Goal: Task Accomplishment & Management: Use online tool/utility

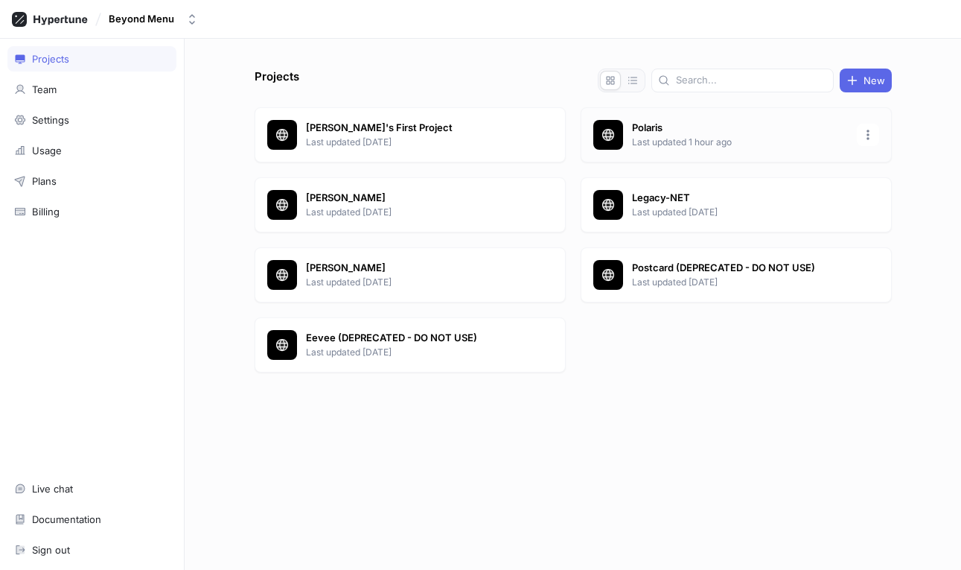
click at [641, 130] on p "Polaris" at bounding box center [740, 128] width 216 height 15
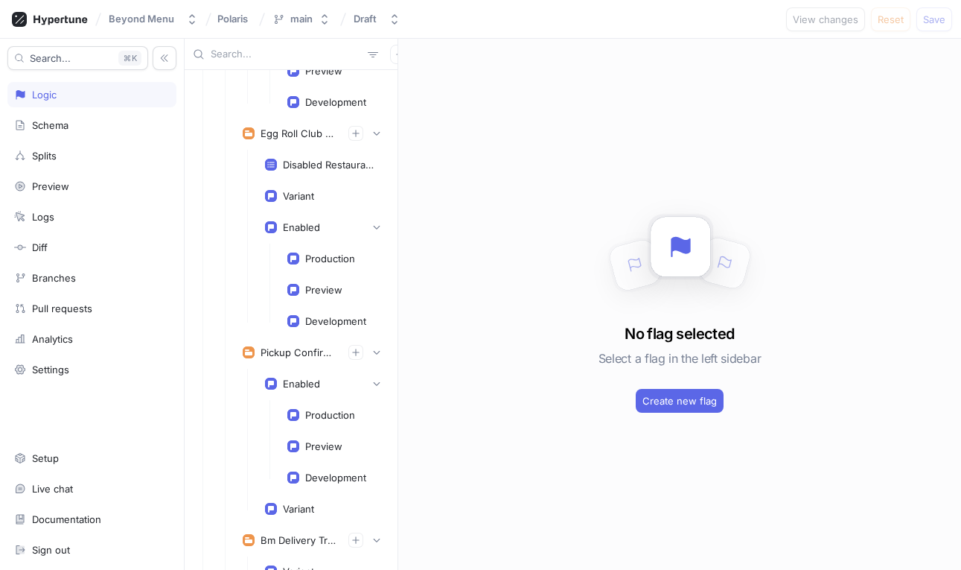
scroll to position [1421, 0]
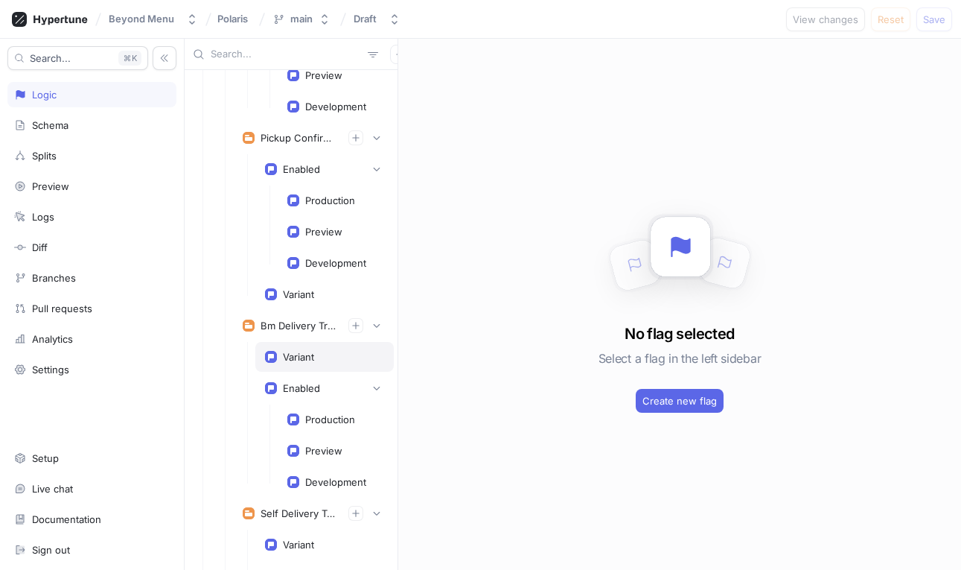
click at [305, 354] on div "Variant" at bounding box center [298, 357] width 31 height 12
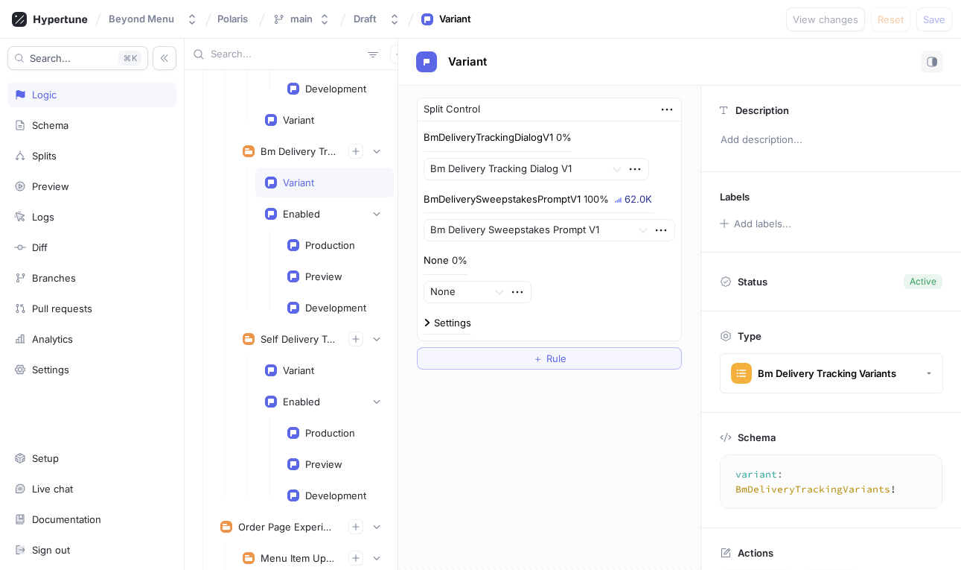
scroll to position [1607, 0]
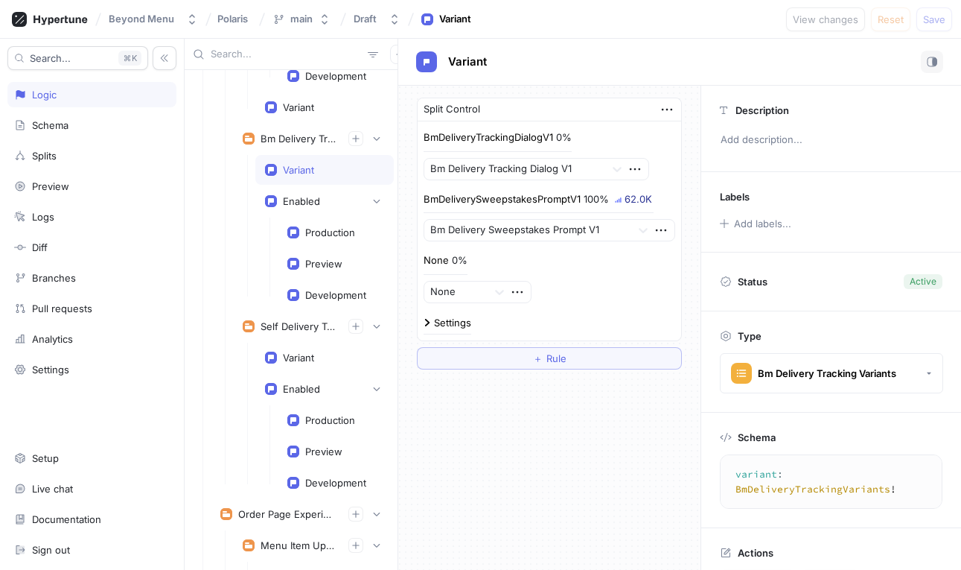
click at [305, 354] on div "Variant" at bounding box center [298, 357] width 31 height 12
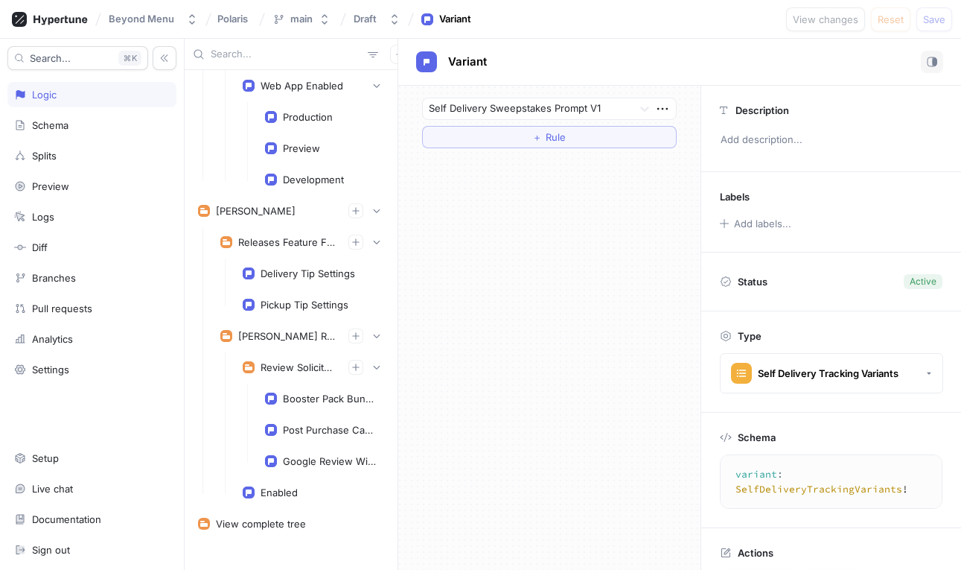
scroll to position [7024, 0]
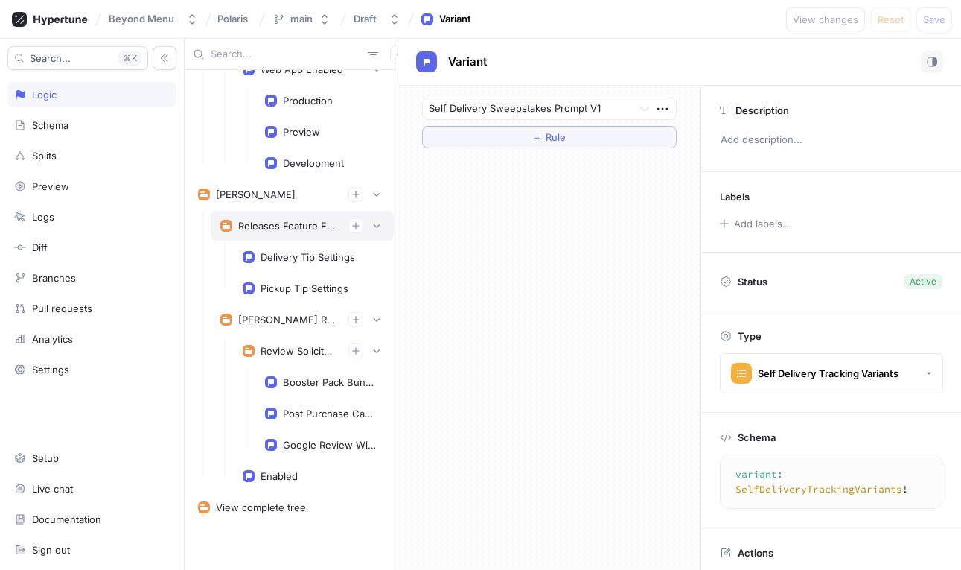
click at [287, 240] on div "Releases Feature Flags" at bounding box center [302, 226] width 183 height 30
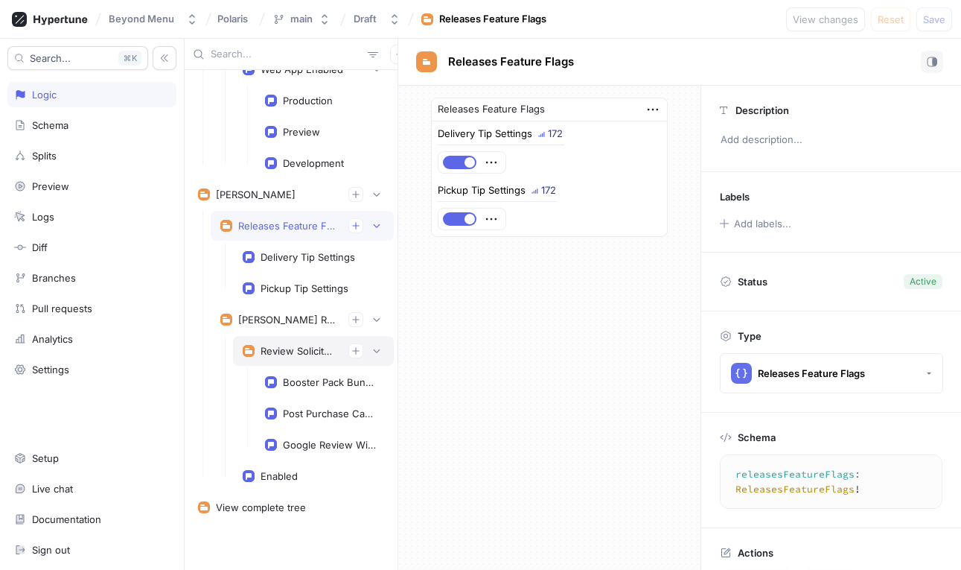
click at [276, 350] on div "Review Solicitation" at bounding box center [299, 351] width 76 height 12
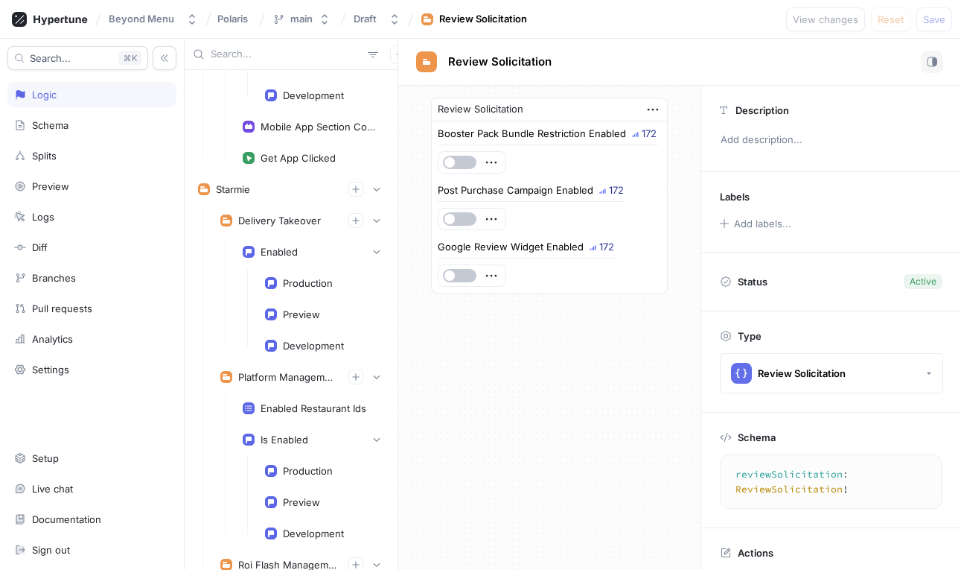
scroll to position [5527, 0]
click at [276, 254] on div "Enabled" at bounding box center [279, 253] width 37 height 12
type textarea "enabled: Boolean!"
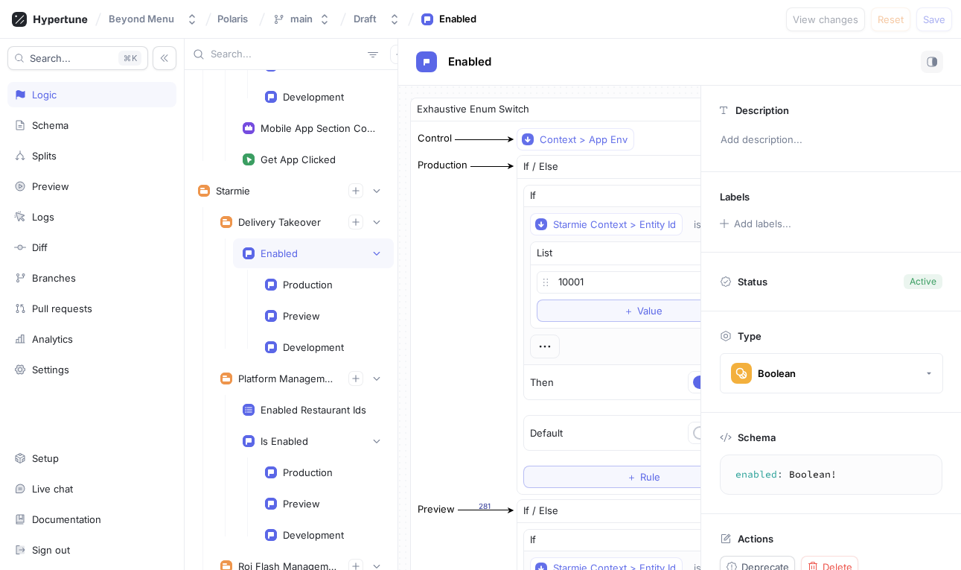
click at [926, 73] on div "Enabled" at bounding box center [679, 62] width 563 height 47
click at [931, 59] on icon "button" at bounding box center [932, 62] width 10 height 10
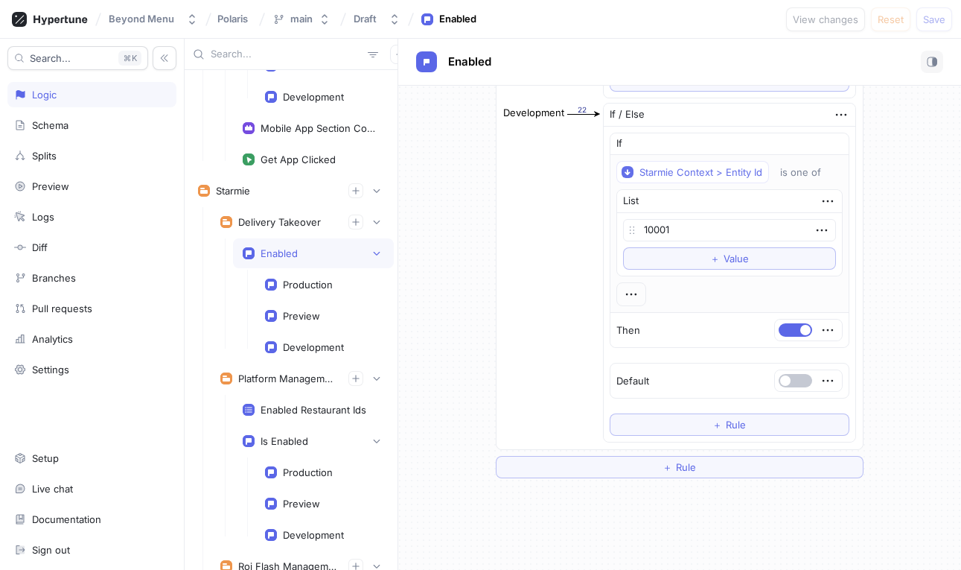
scroll to position [830, 0]
